Goal: Find specific fact: Find specific fact

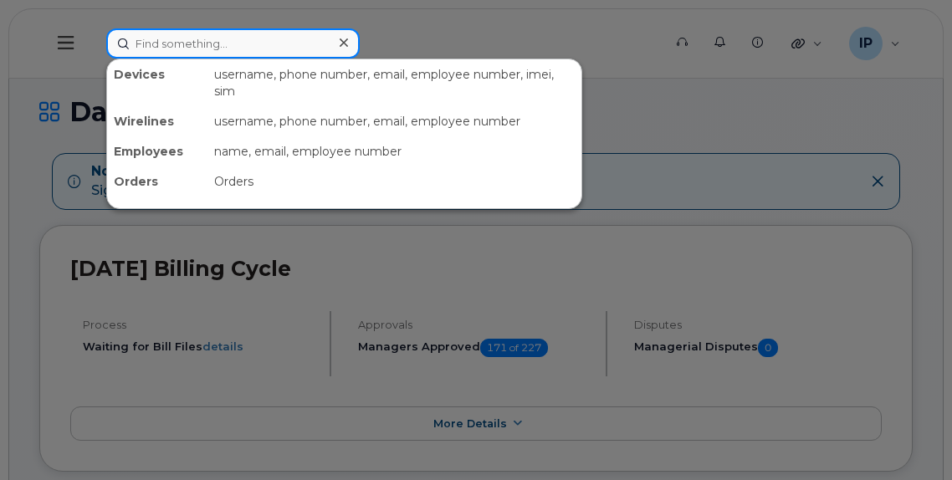
click at [187, 28] on input at bounding box center [233, 43] width 254 height 30
paste input "[PHONE_NUMBER]"
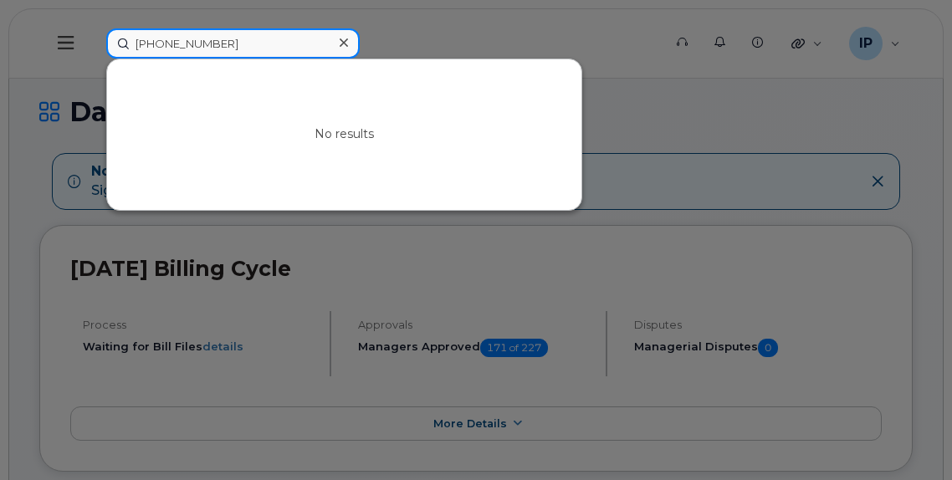
drag, startPoint x: 247, startPoint y: 43, endPoint x: 48, endPoint y: 48, distance: 199.2
click at [93, 48] on div "[PHONE_NUMBER] No results" at bounding box center [379, 43] width 572 height 30
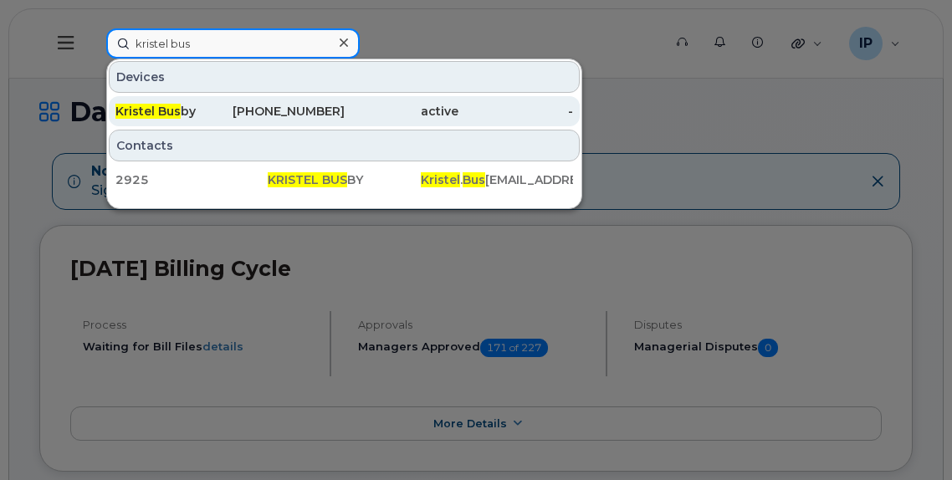
type input "kristel bus"
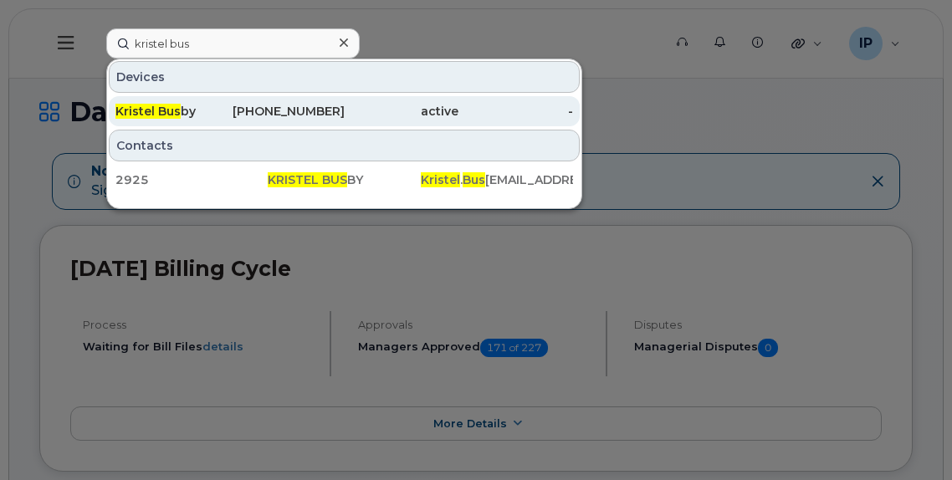
click at [316, 115] on div "[PHONE_NUMBER]" at bounding box center [287, 111] width 115 height 17
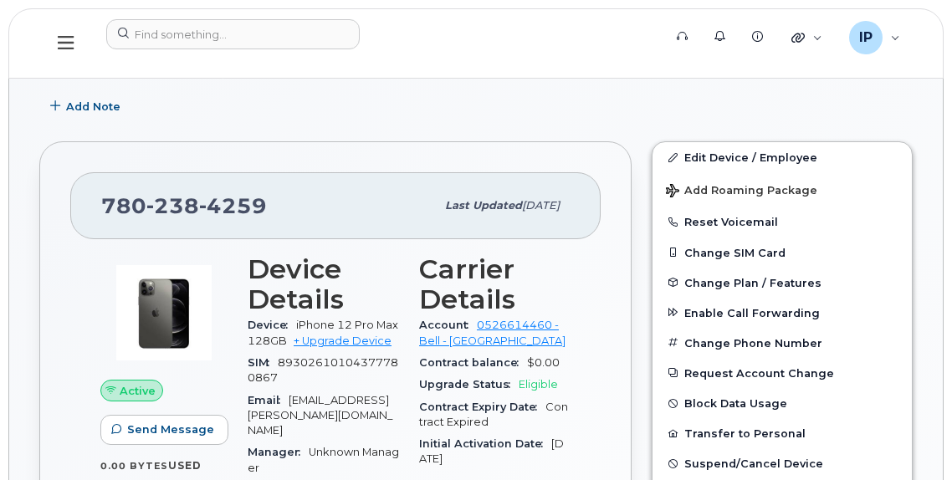
scroll to position [300, 0]
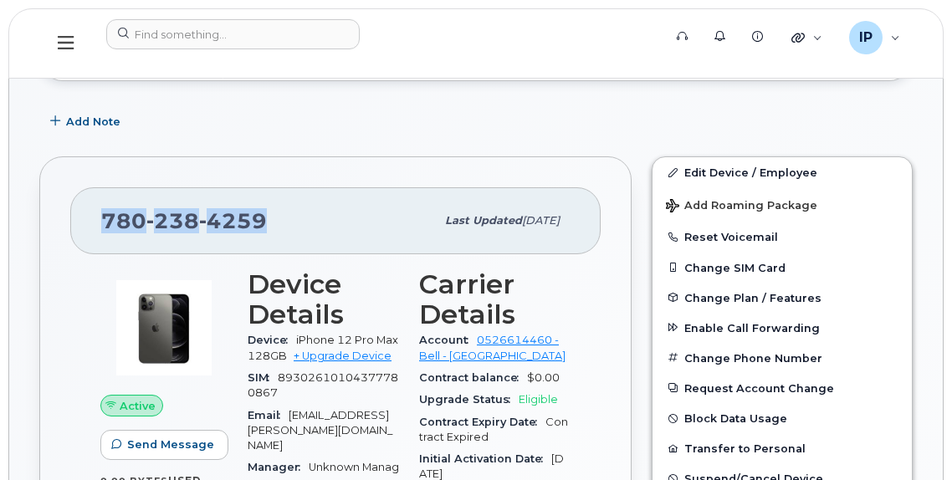
drag, startPoint x: 272, startPoint y: 223, endPoint x: 95, endPoint y: 222, distance: 177.4
click at [95, 222] on div "780 238 4259 Last updated Mar 06, 2024" at bounding box center [335, 220] width 531 height 67
copy span "780 238 4259"
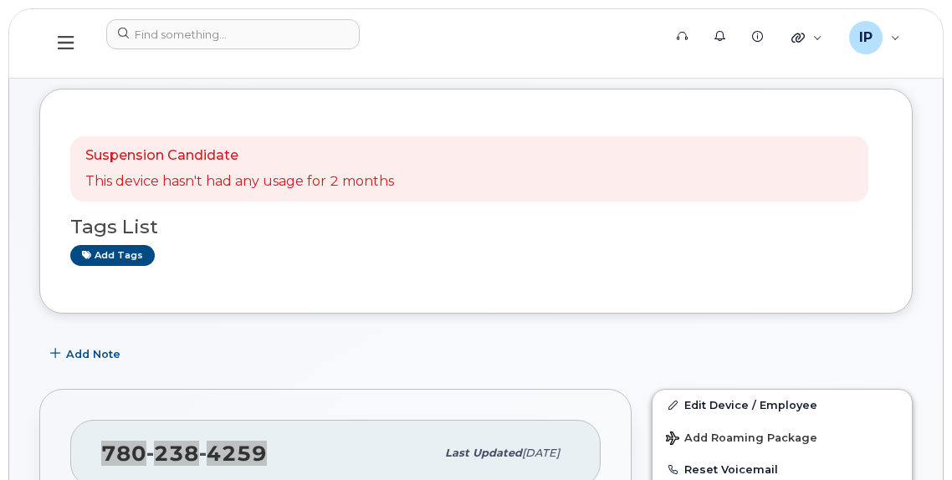
scroll to position [0, 0]
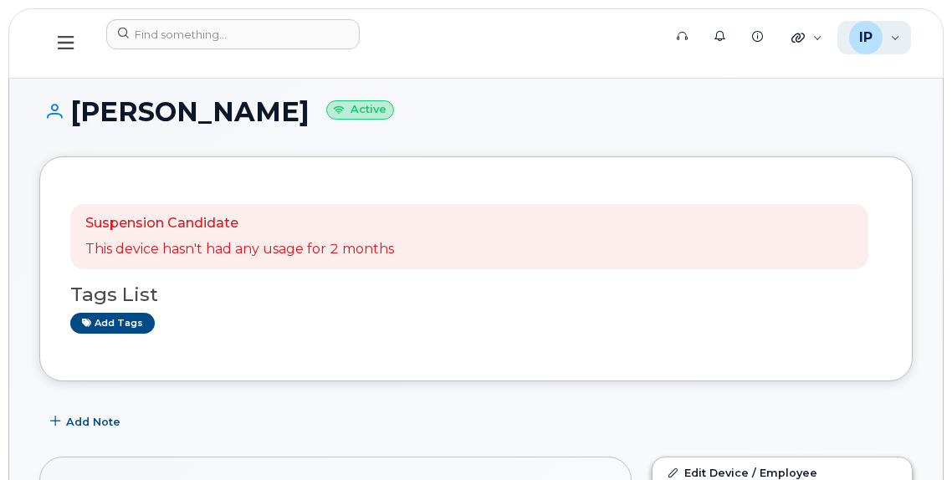
click at [893, 40] on div "IP Ian Pitt Wireless Admin" at bounding box center [875, 37] width 74 height 33
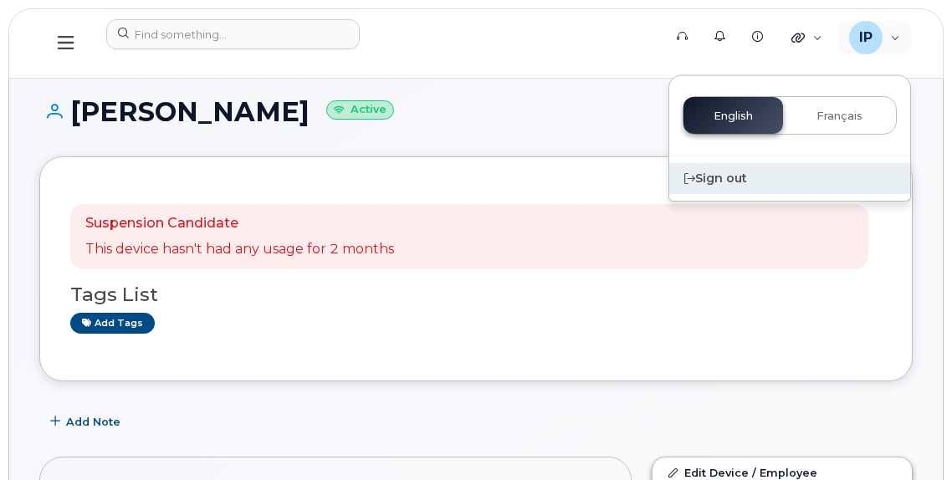
click at [731, 180] on div "Sign out" at bounding box center [789, 178] width 241 height 31
